Goal: Information Seeking & Learning: Learn about a topic

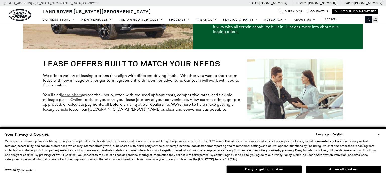
scroll to position [79, 0]
click at [276, 168] on button "Deny targeting cookies" at bounding box center [264, 169] width 75 height 8
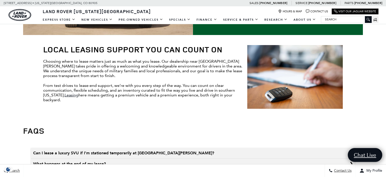
scroll to position [372, 0]
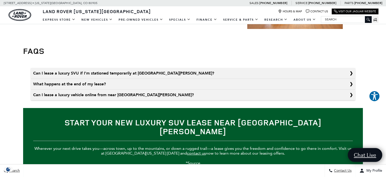
click at [150, 68] on summary "Can I lease a luxury SVU if I’m stationed temporarily at Fort Carson?" at bounding box center [193, 73] width 325 height 11
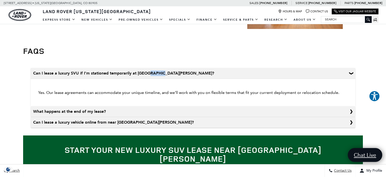
click at [150, 68] on summary "Can I lease a luxury SVU if I’m stationed temporarily at Fort Carson?" at bounding box center [193, 73] width 325 height 11
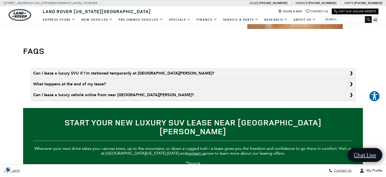
click at [151, 79] on summary "What happens at the end of my lease?" at bounding box center [193, 84] width 325 height 11
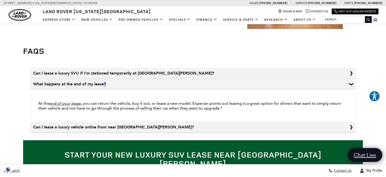
click at [151, 79] on summary "What happens at the end of my lease?" at bounding box center [193, 84] width 325 height 11
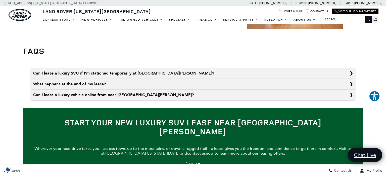
click at [151, 79] on summary "What happens at the end of my lease?" at bounding box center [193, 84] width 325 height 11
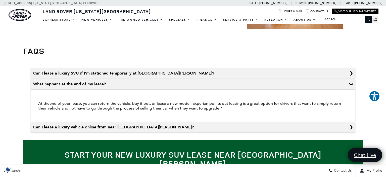
click at [91, 79] on summary "What happens at the end of my lease?" at bounding box center [193, 84] width 325 height 11
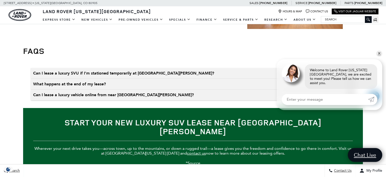
click at [93, 90] on summary "Can I lease a luxury vehicle online from near Fort Carson?" at bounding box center [193, 95] width 325 height 11
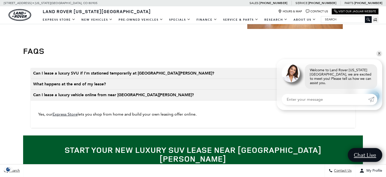
drag, startPoint x: 105, startPoint y: 88, endPoint x: 124, endPoint y: 88, distance: 18.6
click at [105, 90] on summary "Can I lease a luxury vehicle online from near Fort Carson?" at bounding box center [193, 95] width 325 height 11
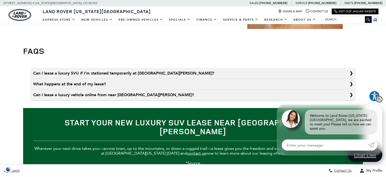
click at [379, 102] on link "✕" at bounding box center [380, 99] width 6 height 6
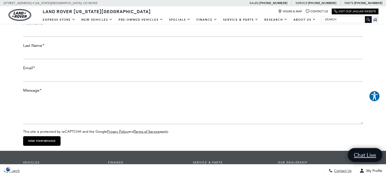
scroll to position [608, 0]
